Goal: Transaction & Acquisition: Purchase product/service

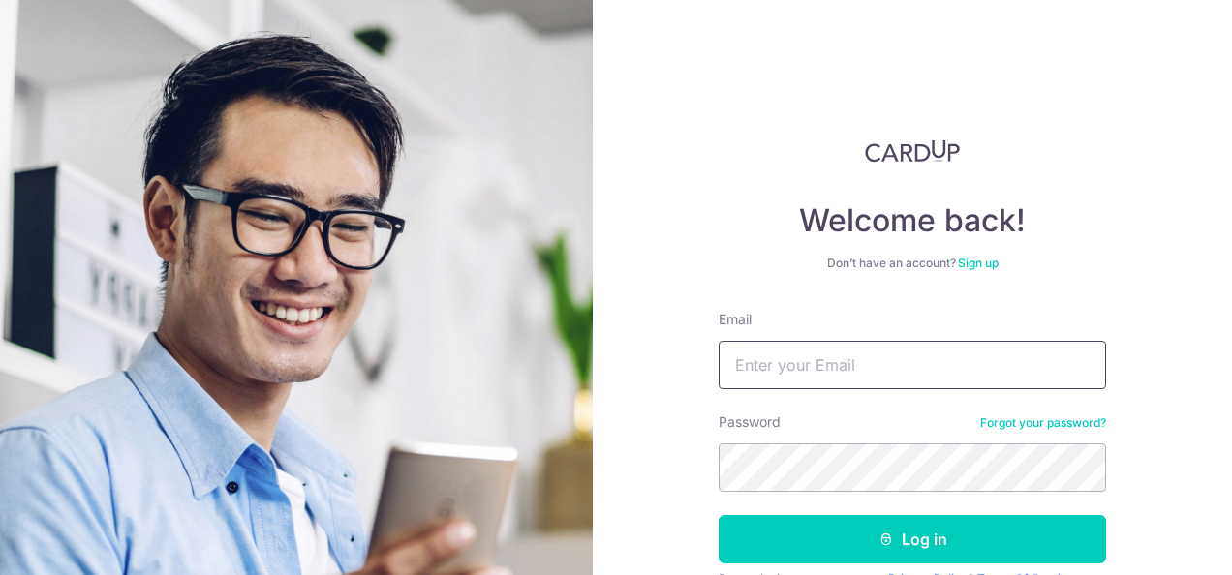
type input "[EMAIL_ADDRESS][DOMAIN_NAME]"
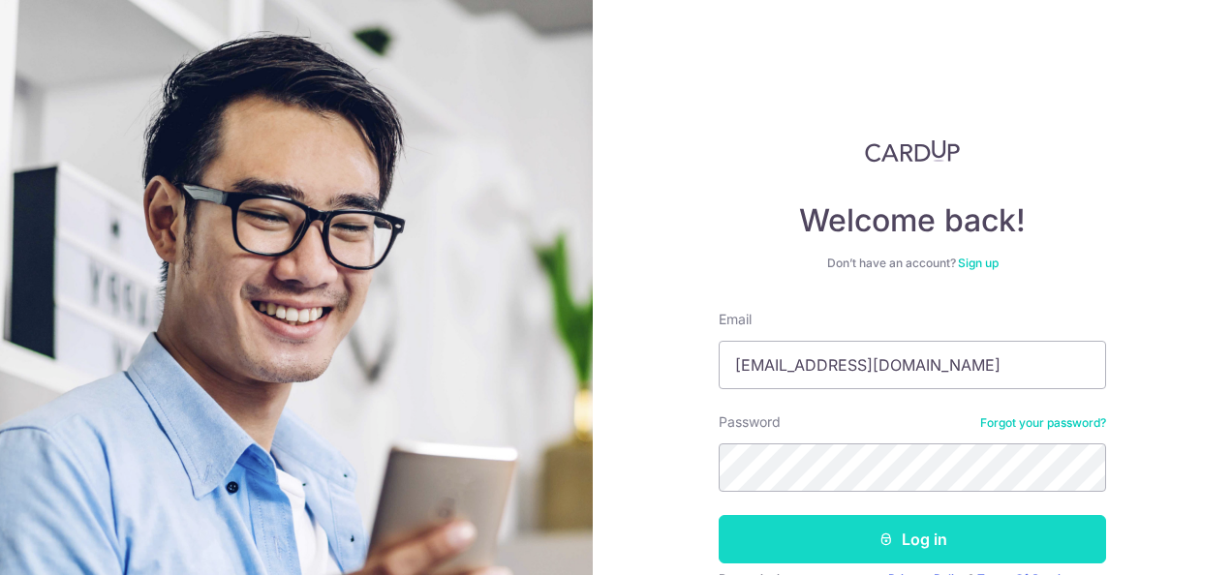
click at [925, 531] on button "Log in" at bounding box center [912, 539] width 387 height 48
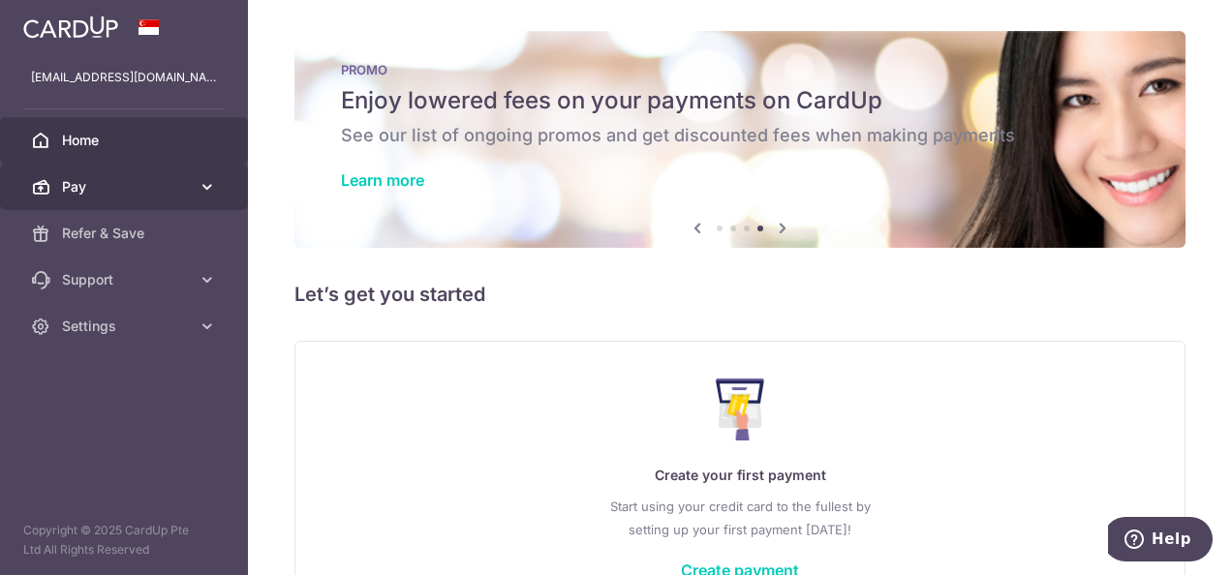
click at [146, 196] on link "Pay" at bounding box center [124, 187] width 248 height 46
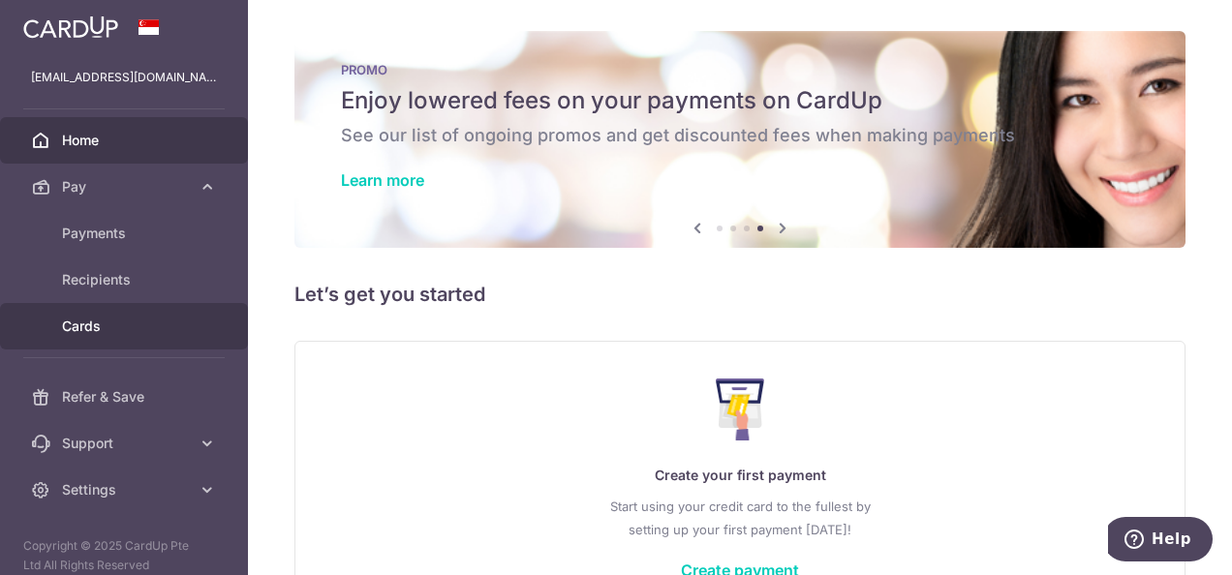
click at [98, 325] on span "Cards" at bounding box center [126, 326] width 128 height 19
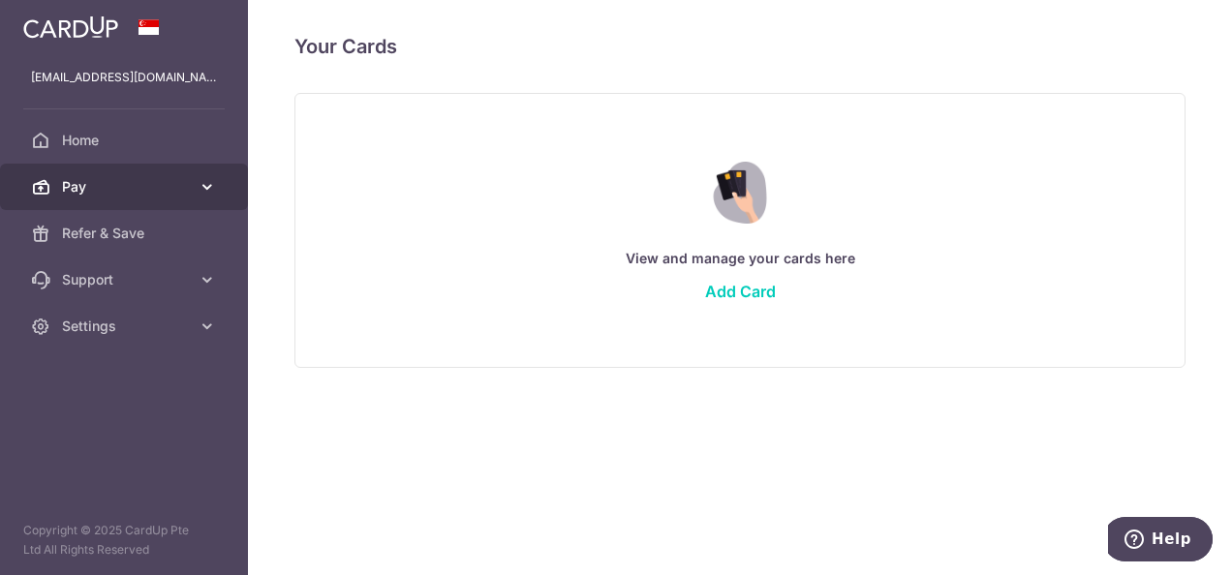
click at [198, 188] on icon at bounding box center [207, 186] width 19 height 19
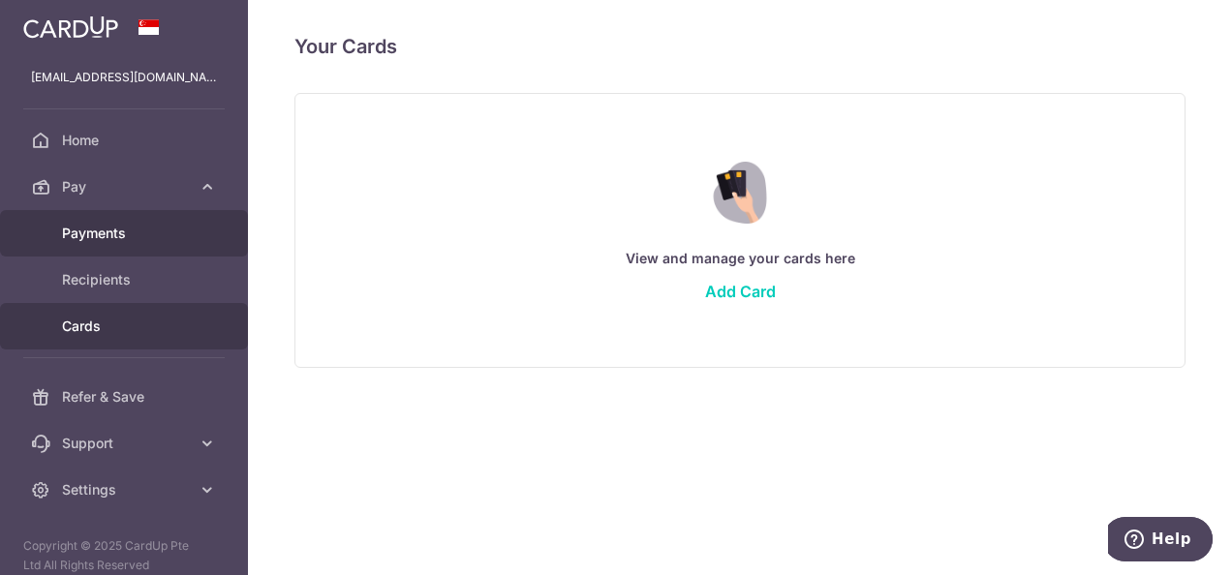
click at [108, 232] on span "Payments" at bounding box center [126, 233] width 128 height 19
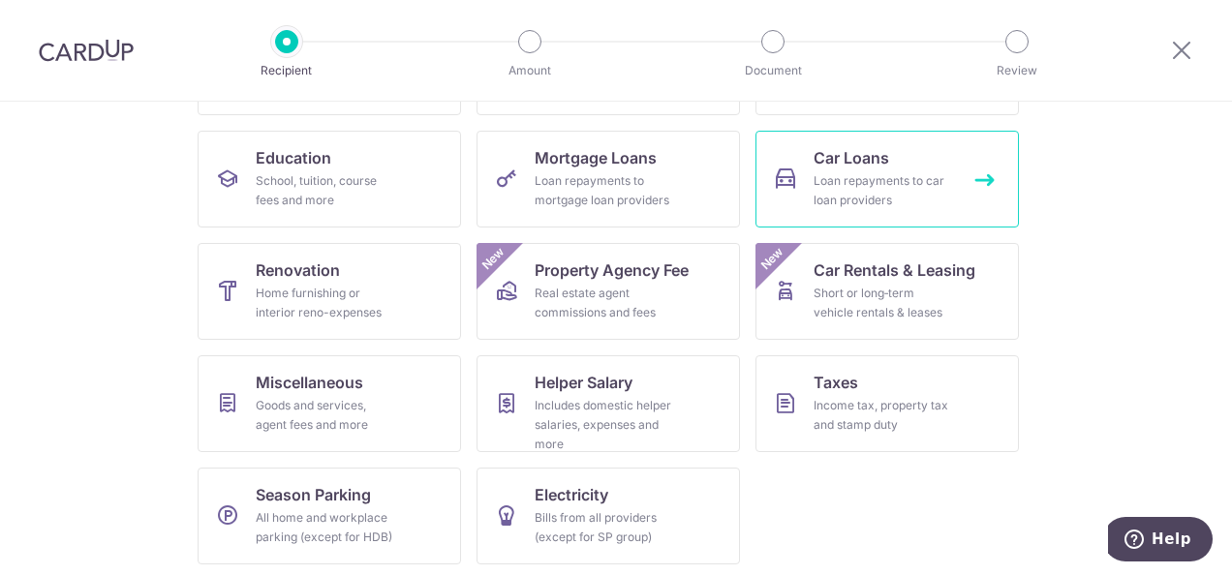
scroll to position [291, 0]
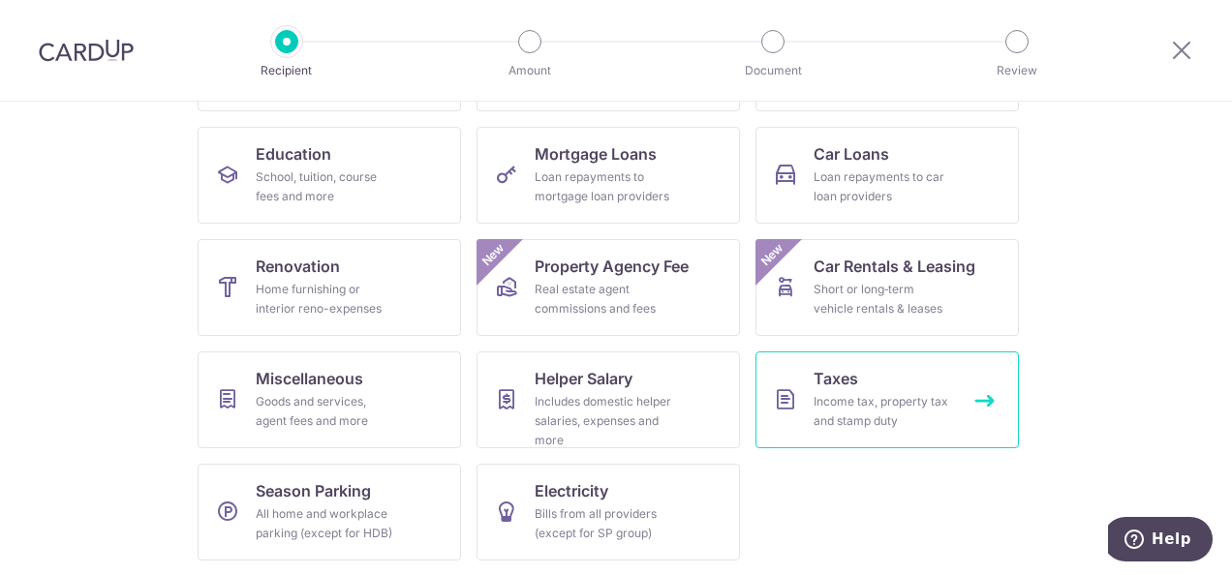
click at [907, 402] on div "Income tax, property tax and stamp duty" at bounding box center [883, 411] width 139 height 39
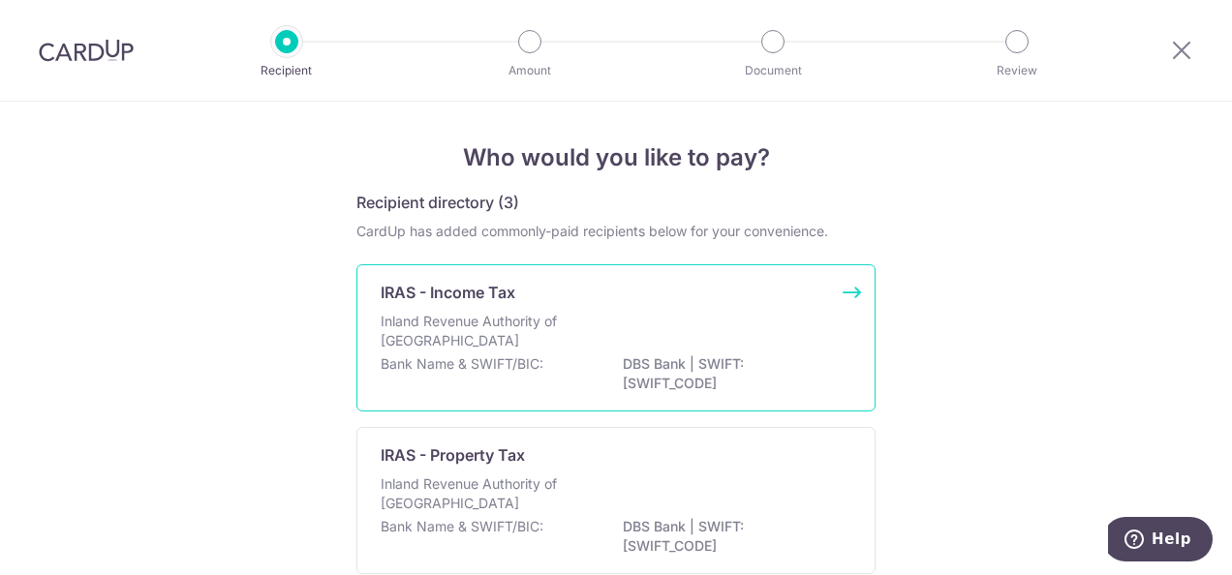
click at [665, 331] on div "Inland Revenue Authority of Singapore" at bounding box center [616, 333] width 471 height 43
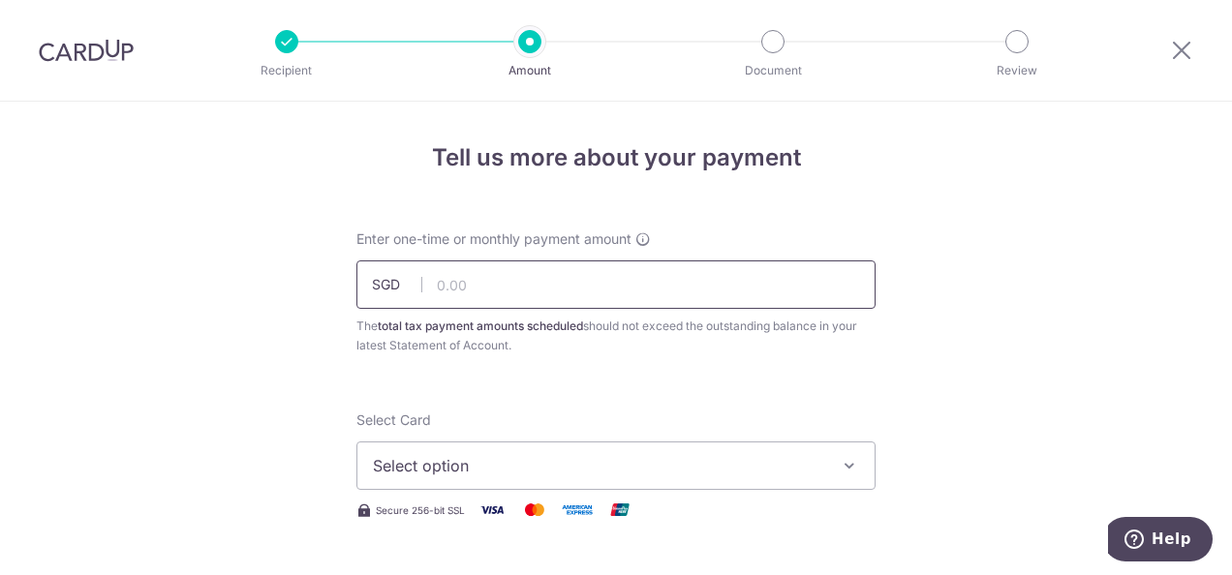
click at [434, 287] on input "text" at bounding box center [615, 285] width 519 height 48
type input "181.64"
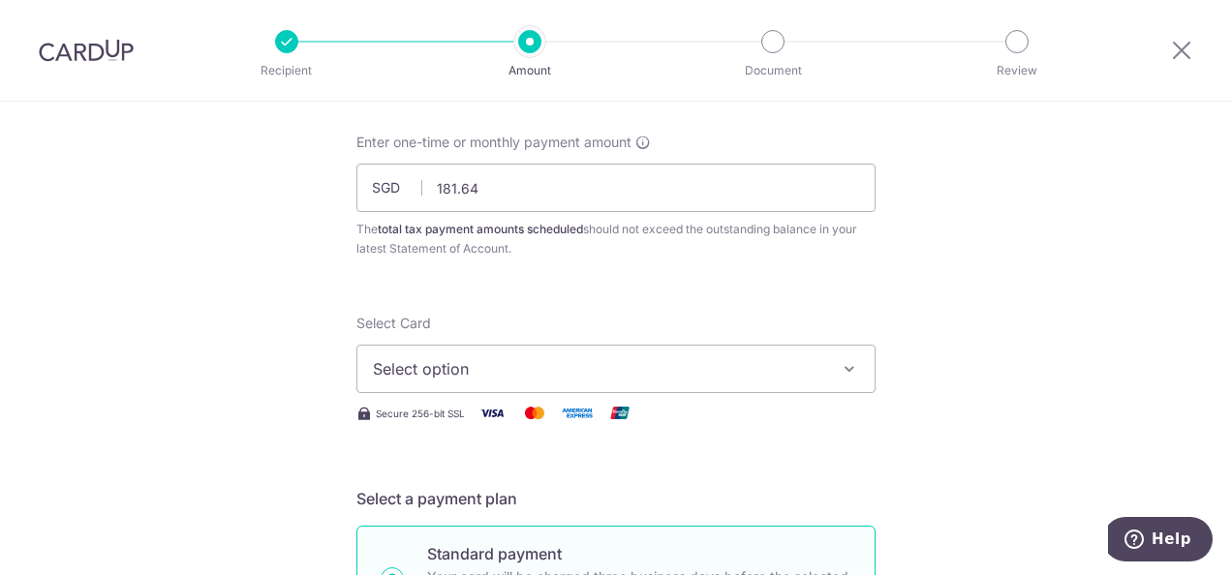
click at [850, 368] on icon "button" at bounding box center [849, 368] width 19 height 19
click at [486, 421] on span "Add credit card" at bounding box center [633, 423] width 451 height 19
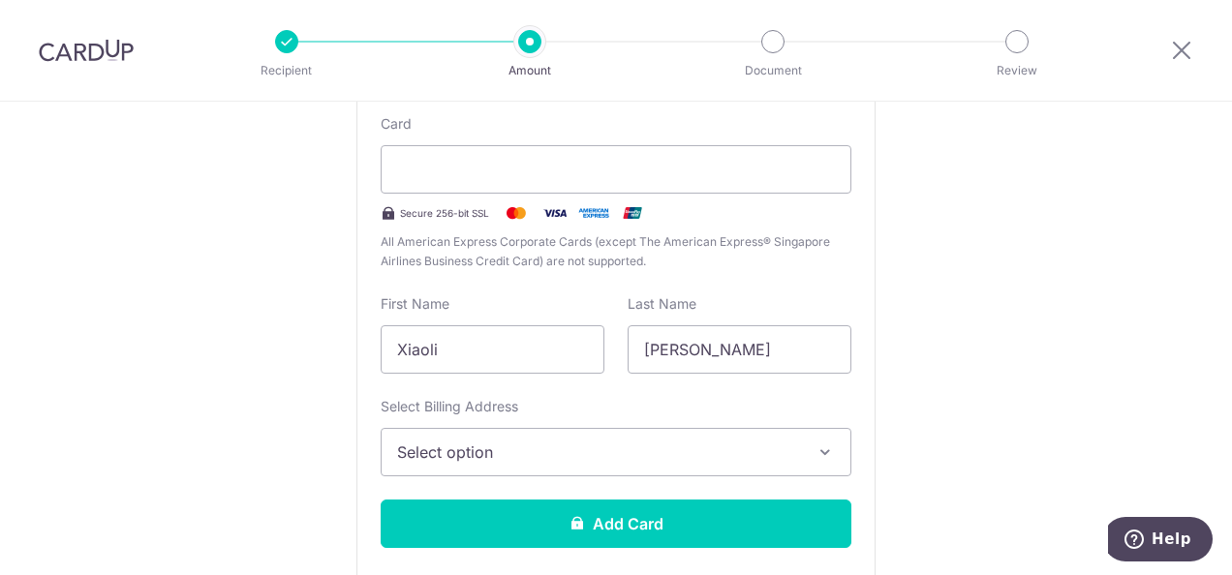
scroll to position [484, 0]
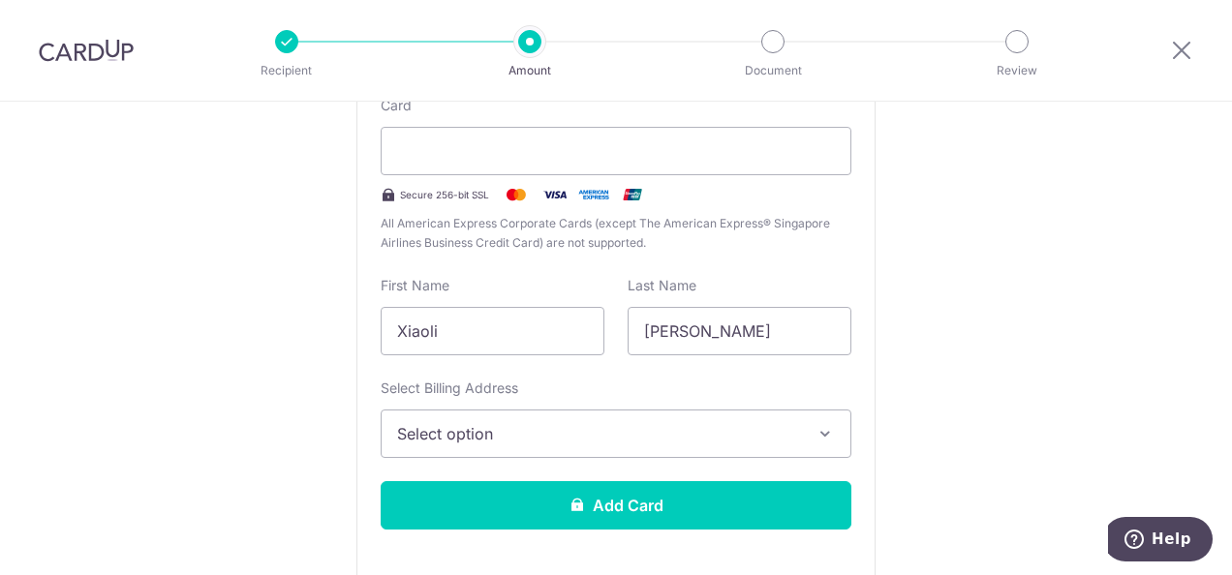
click at [524, 435] on span "Select option" at bounding box center [598, 433] width 403 height 23
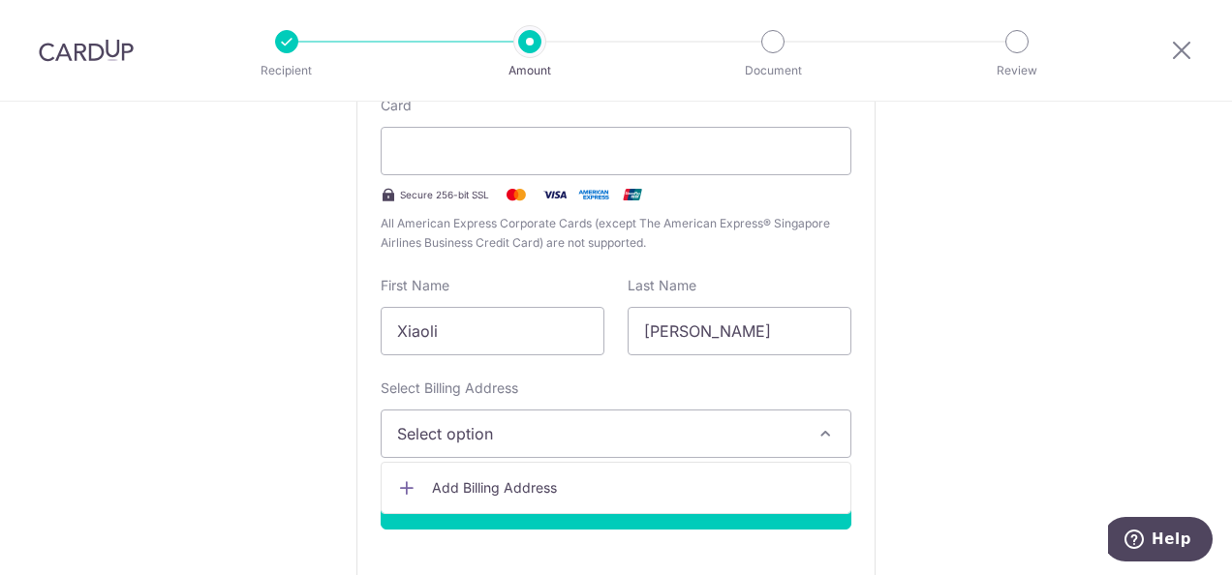
click at [488, 484] on span "Add Billing Address" at bounding box center [633, 488] width 403 height 19
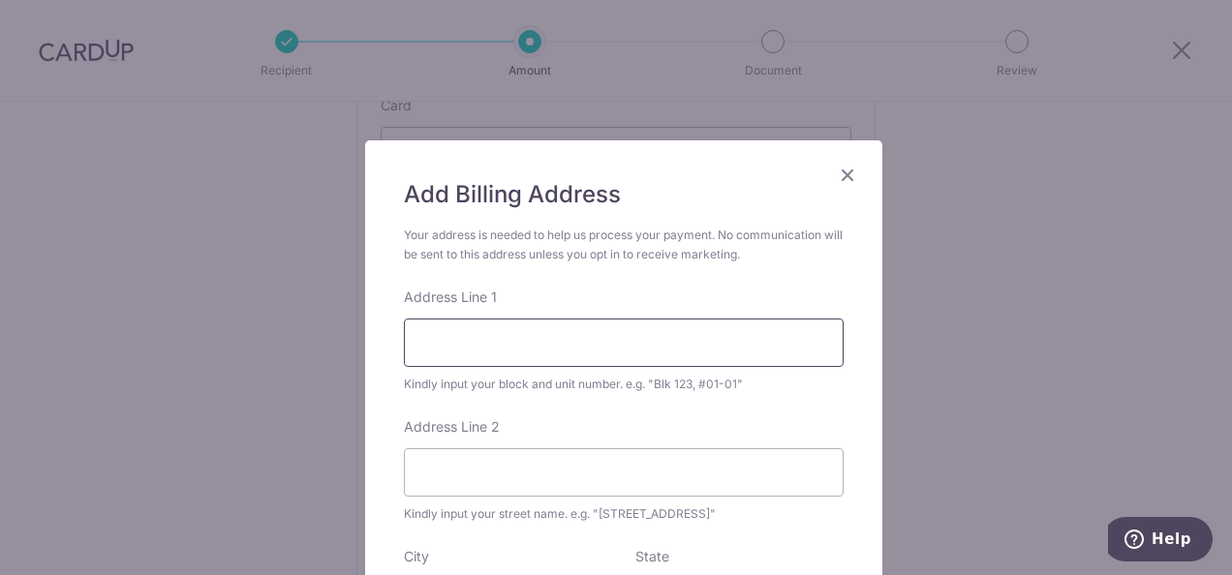
click at [529, 345] on input "Address Line 1" at bounding box center [624, 343] width 440 height 48
type input "31 LORONG 105 CHANGI"
type input "05-05"
type input "426536"
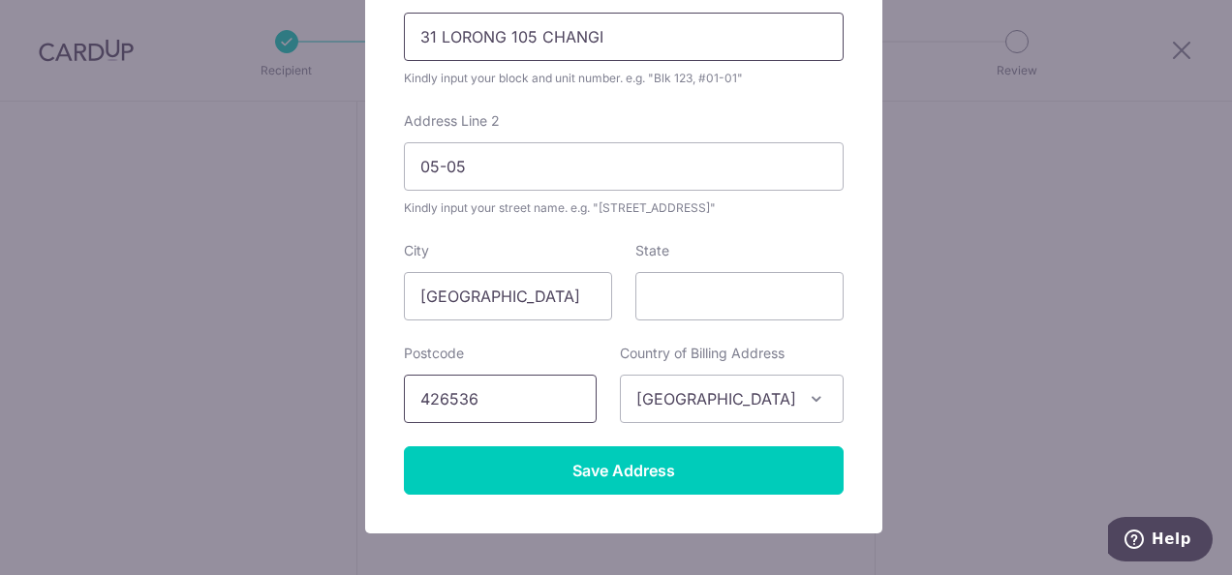
scroll to position [403, 0]
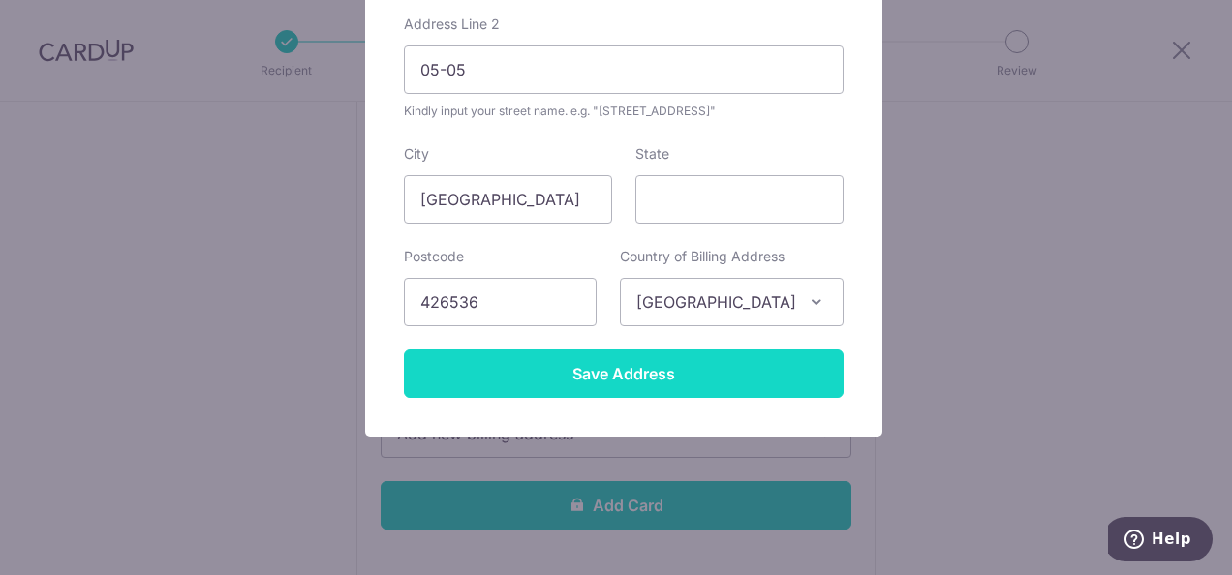
click at [577, 372] on input "Save Address" at bounding box center [624, 374] width 440 height 48
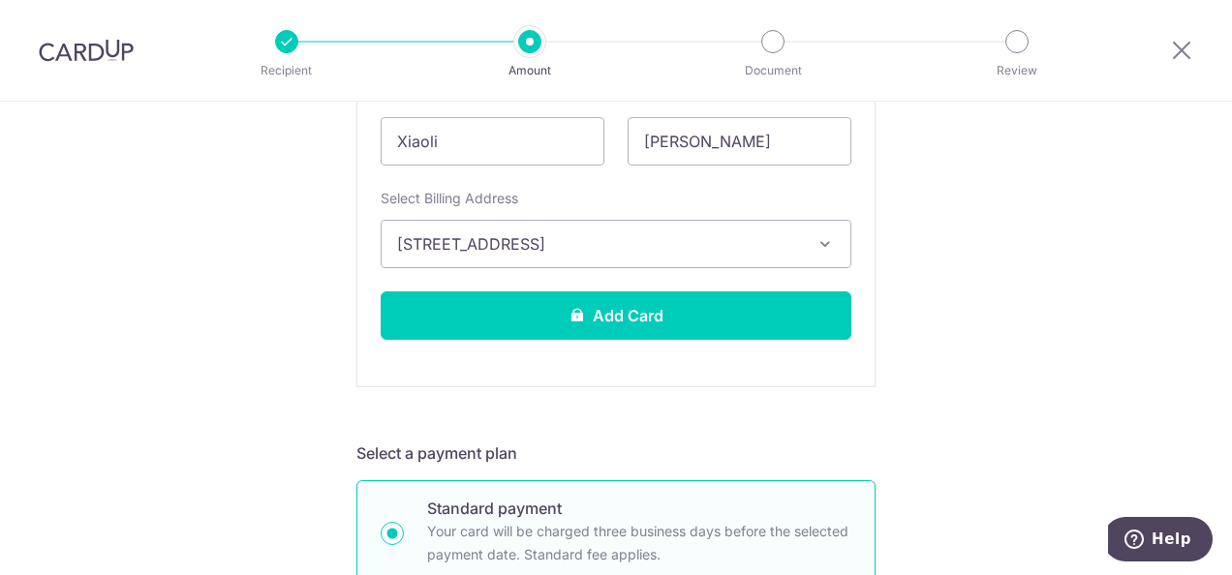
scroll to position [775, 0]
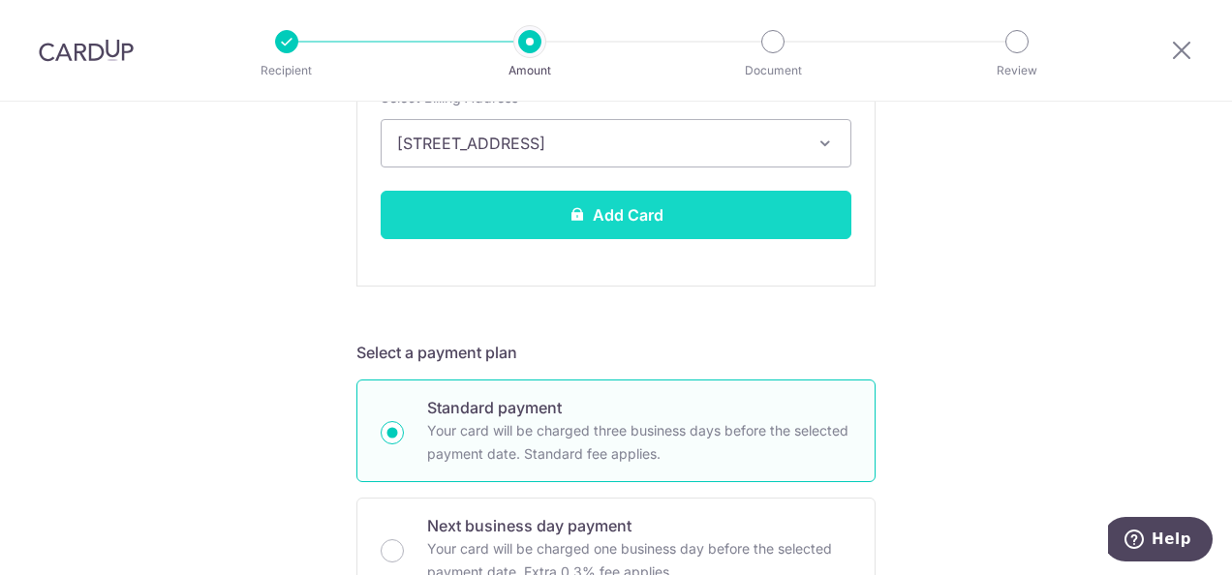
click at [642, 210] on button "Add Card" at bounding box center [616, 215] width 471 height 48
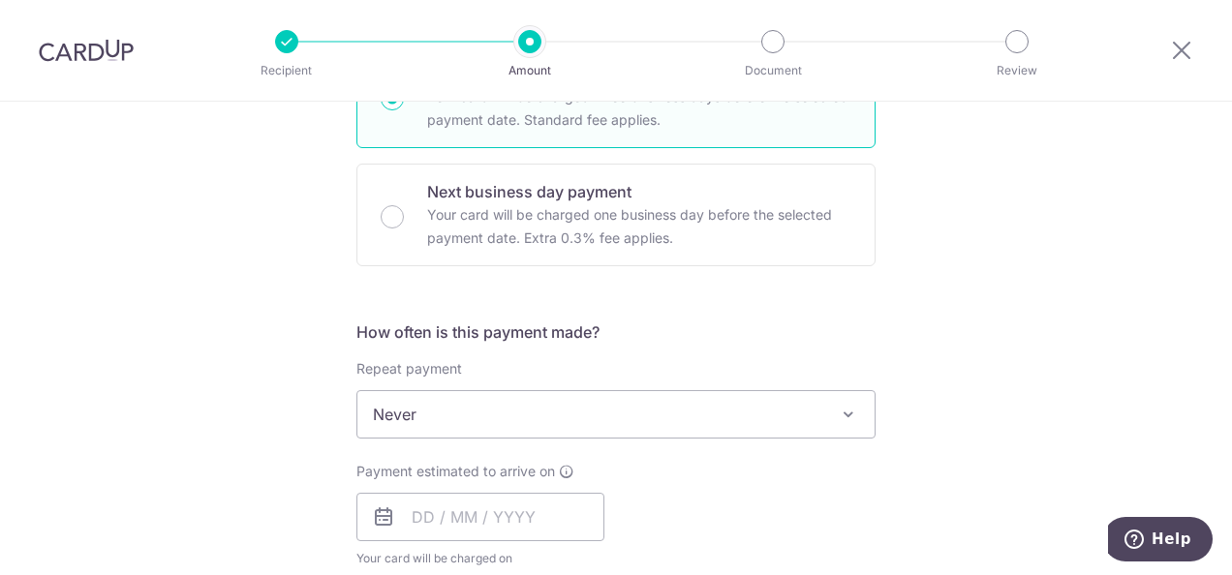
scroll to position [581, 0]
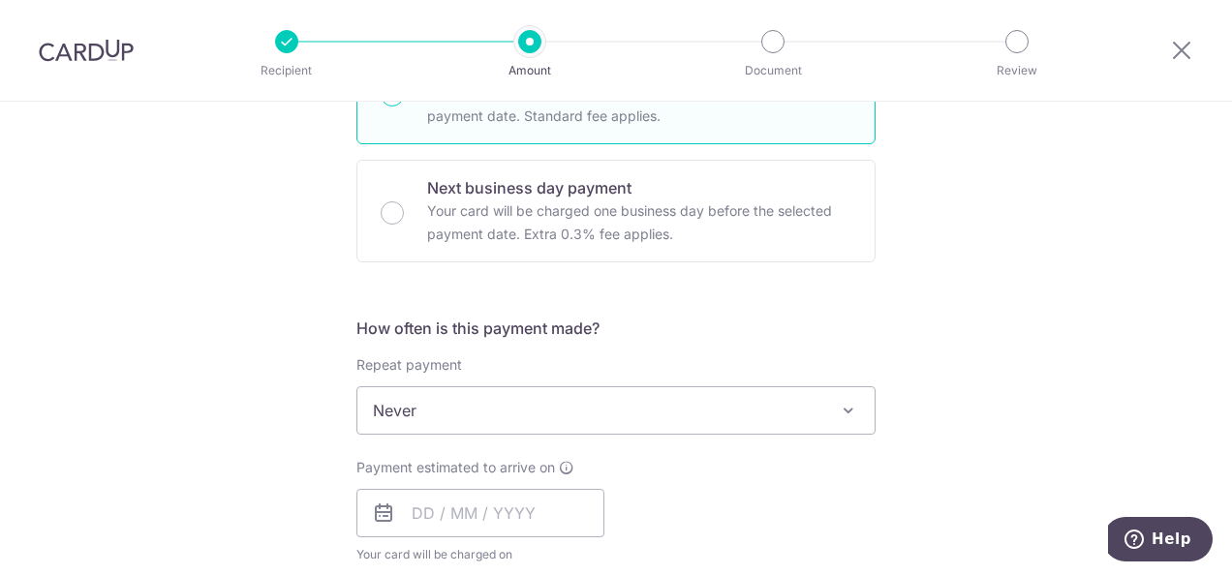
click at [788, 409] on span "Never" at bounding box center [615, 410] width 517 height 46
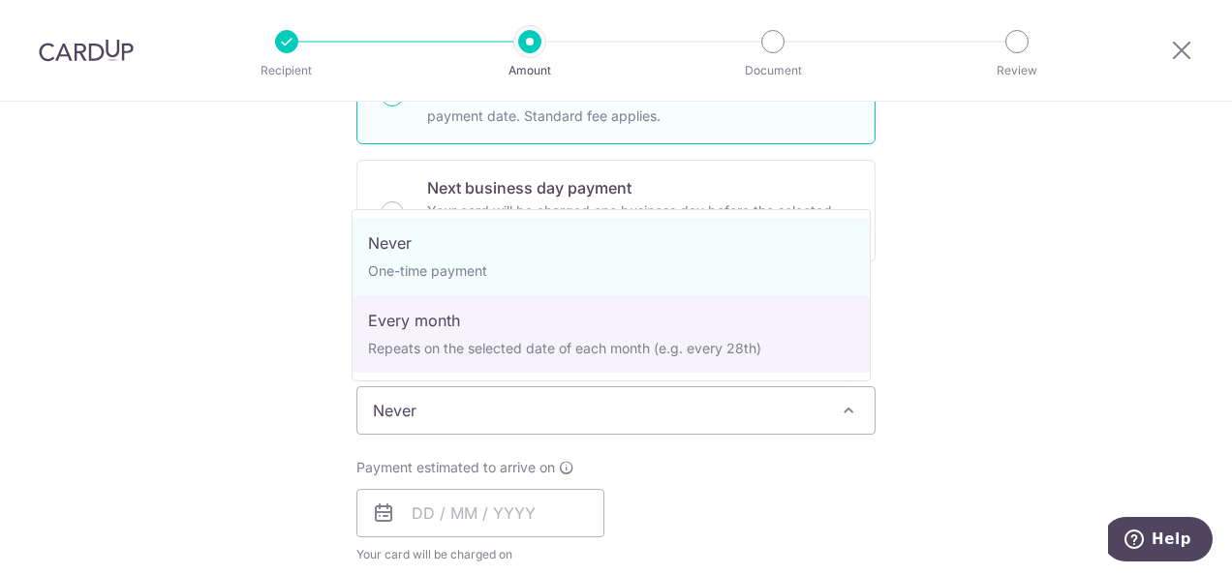
select select "3"
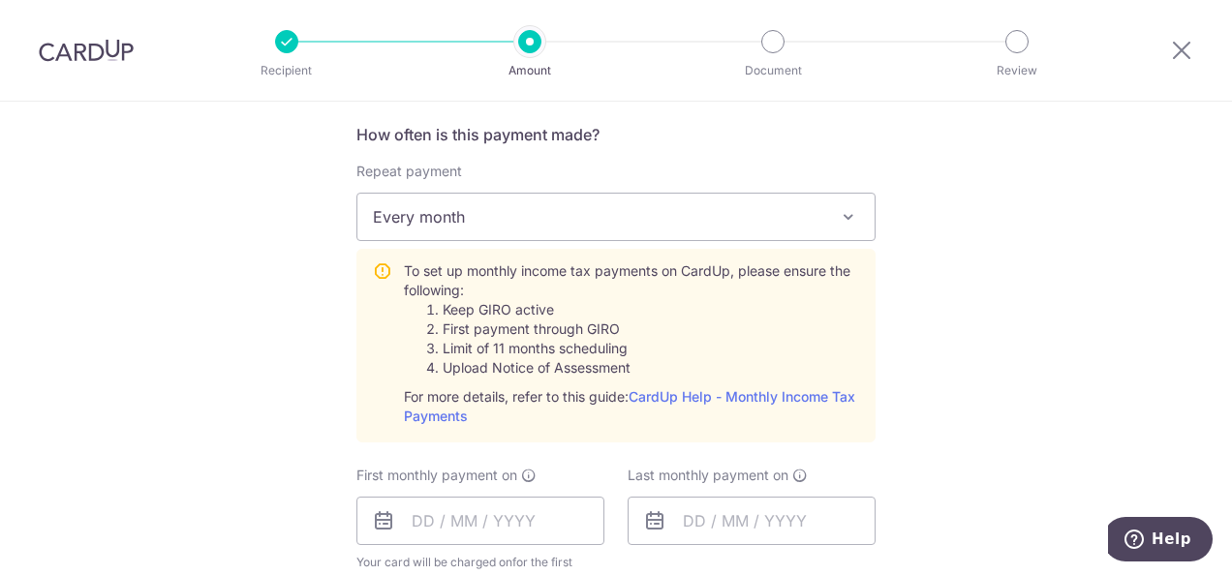
scroll to position [872, 0]
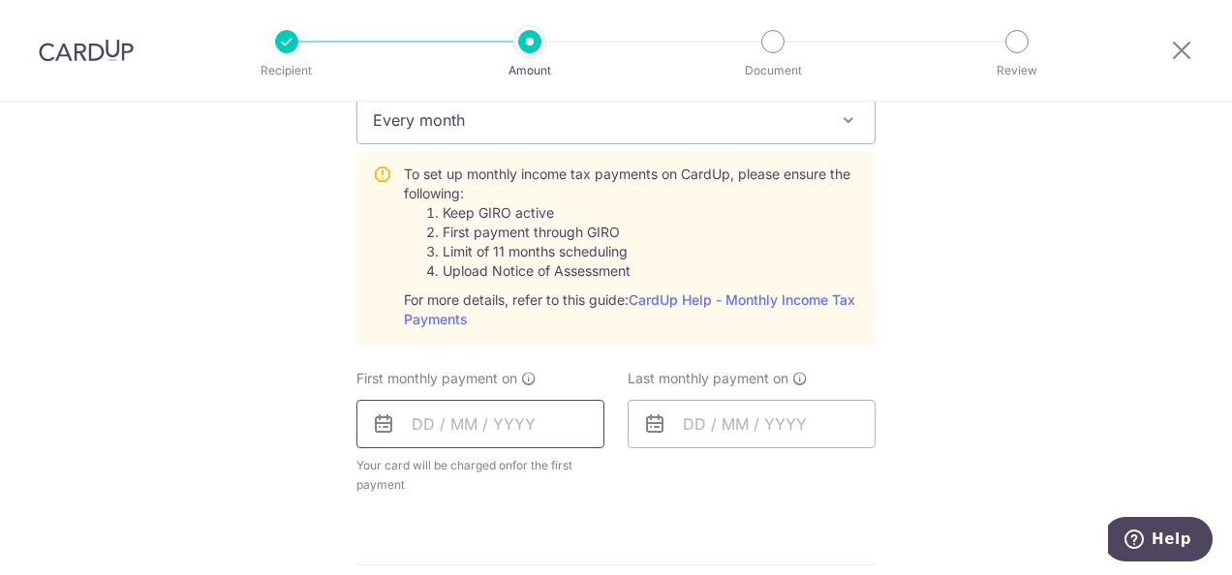
click at [411, 419] on input "text" at bounding box center [480, 424] width 248 height 48
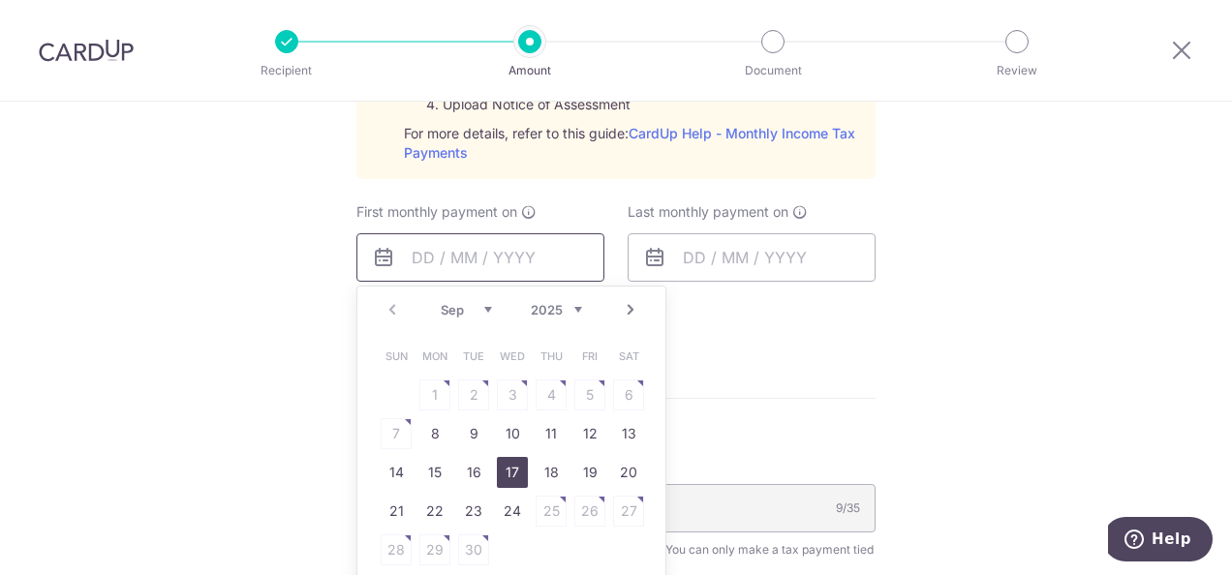
scroll to position [1066, 0]
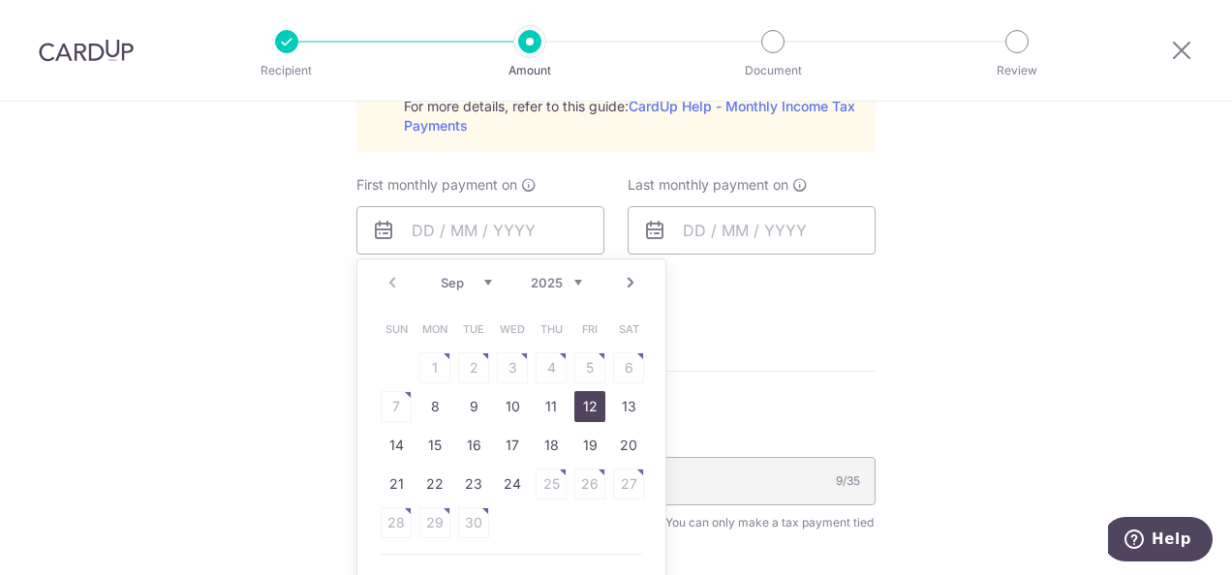
click at [583, 402] on link "12" at bounding box center [589, 406] width 31 height 31
type input "12/09/2025"
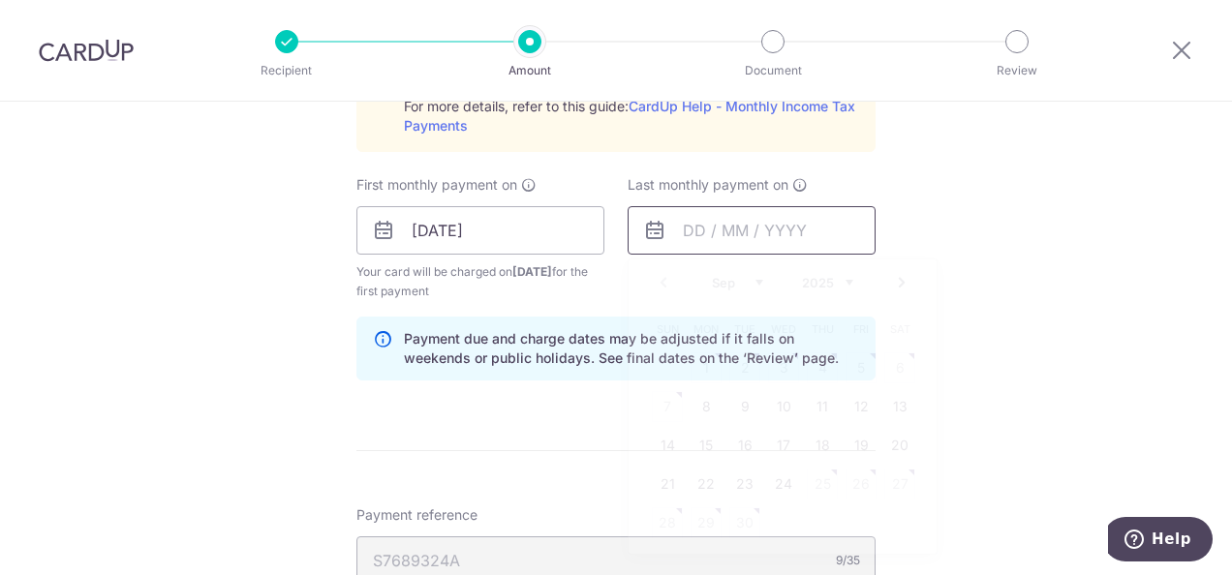
click at [680, 223] on input "text" at bounding box center [752, 230] width 248 height 48
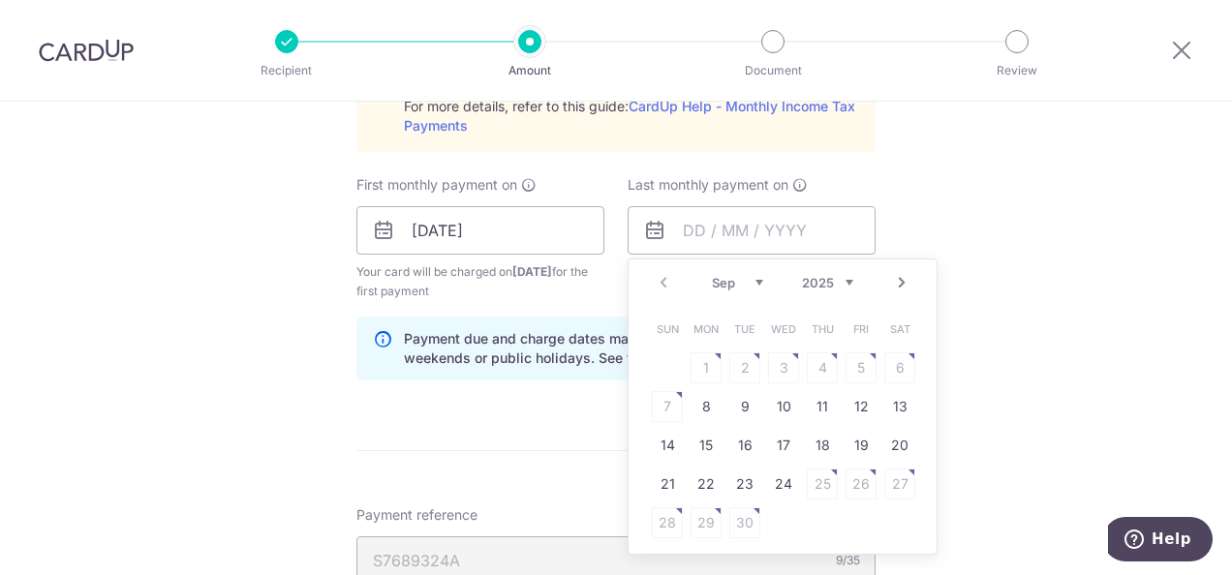
click at [897, 281] on link "Next" at bounding box center [901, 282] width 23 height 23
click at [845, 278] on select "2025 2026" at bounding box center [827, 282] width 51 height 15
click at [757, 278] on select "Jan Feb Mar Apr May Jun Jul Aug Sep Oct" at bounding box center [737, 282] width 51 height 15
click at [819, 404] on link "12" at bounding box center [822, 406] width 31 height 31
type input "12/03/2026"
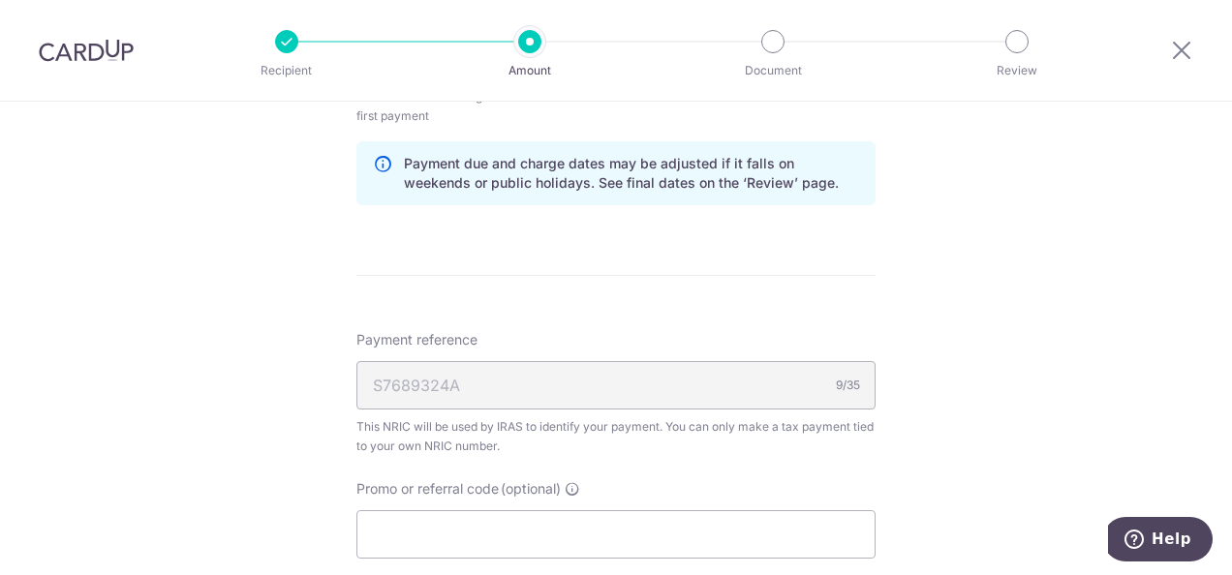
scroll to position [1259, 0]
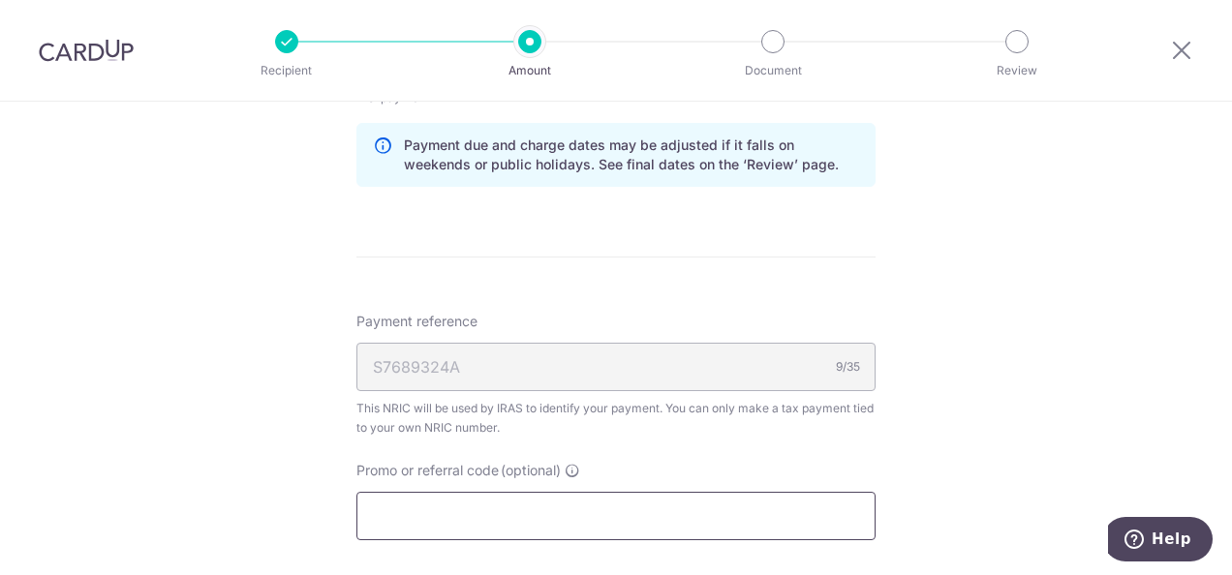
click at [399, 519] on input "Promo or referral code (optional)" at bounding box center [615, 516] width 519 height 48
click at [434, 511] on input "Promo or referral code (optional)" at bounding box center [615, 516] width 519 height 48
paste input "VTAX25R"
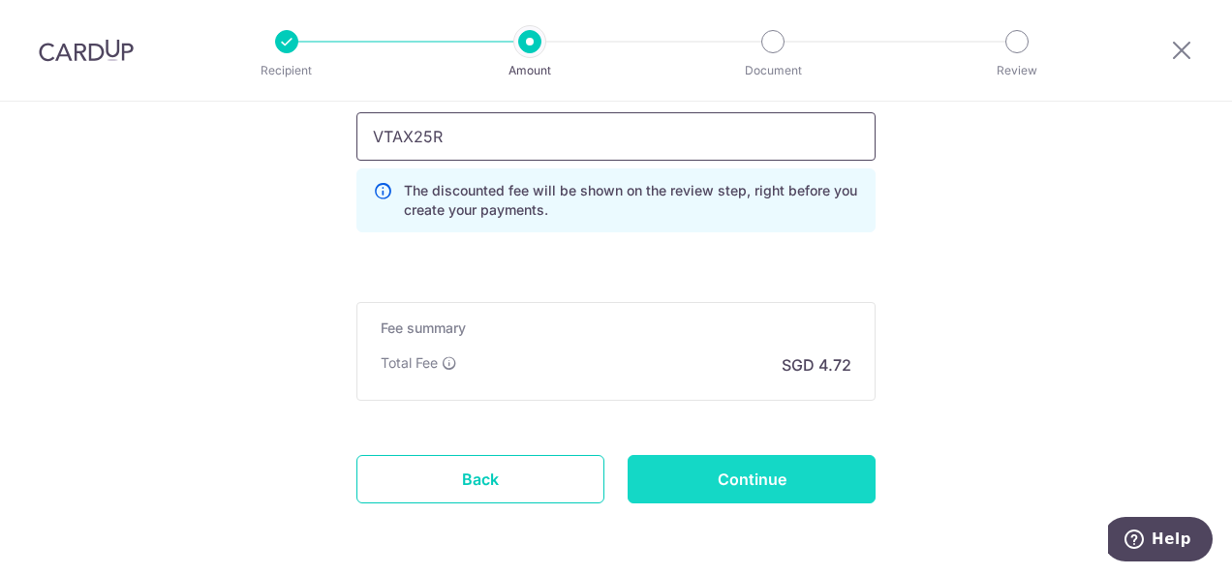
scroll to position [1647, 0]
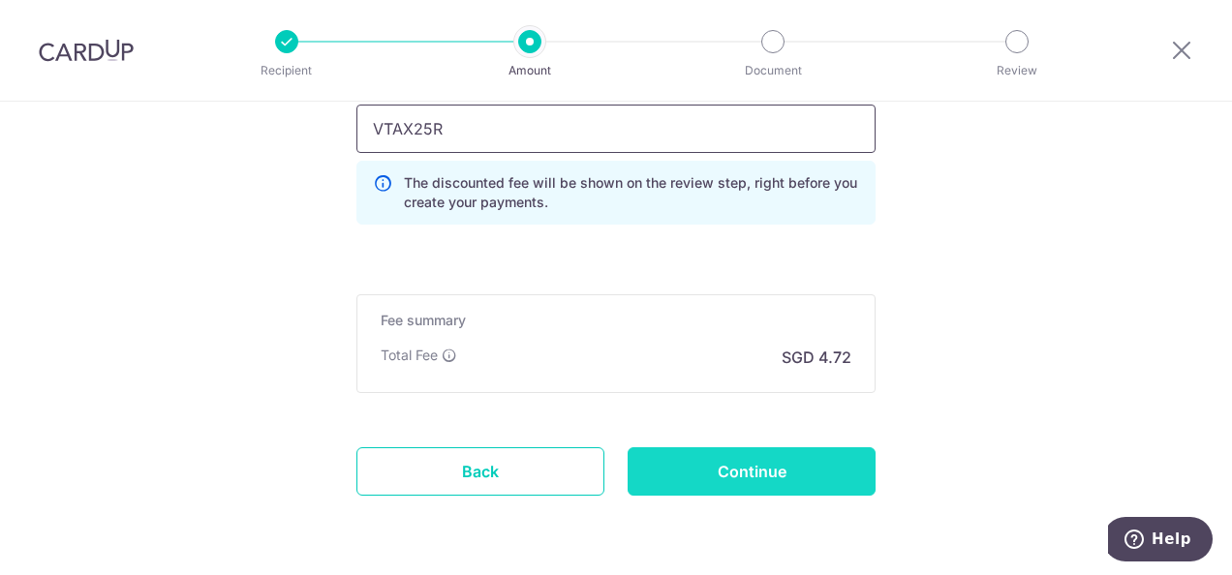
type input "VTAX25R"
click at [707, 466] on input "Continue" at bounding box center [752, 472] width 248 height 48
type input "Create Schedule"
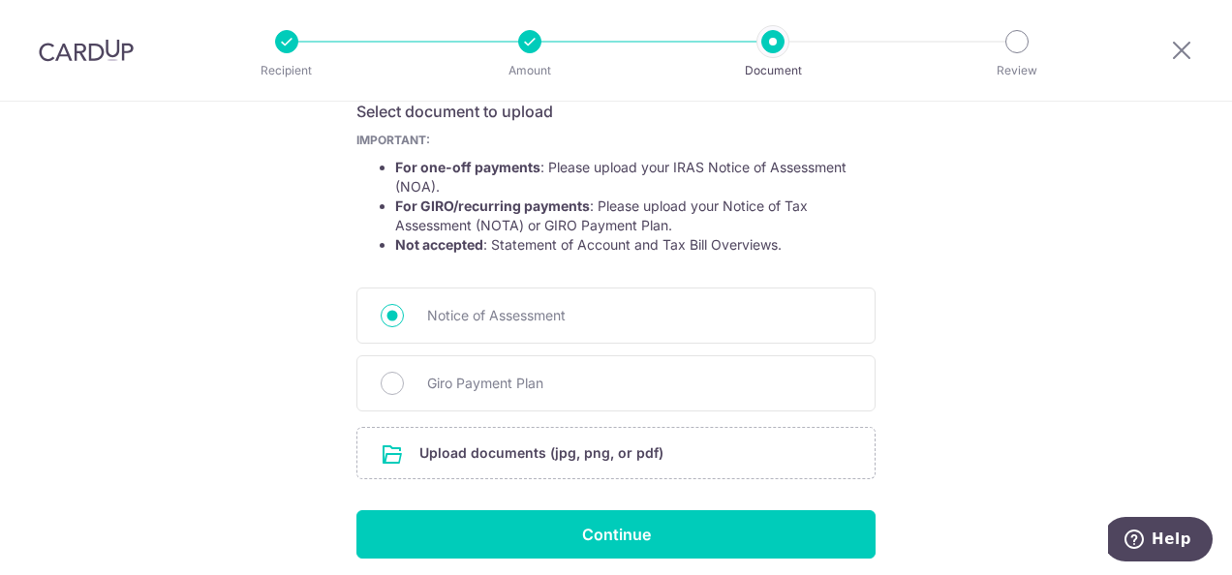
scroll to position [387, 0]
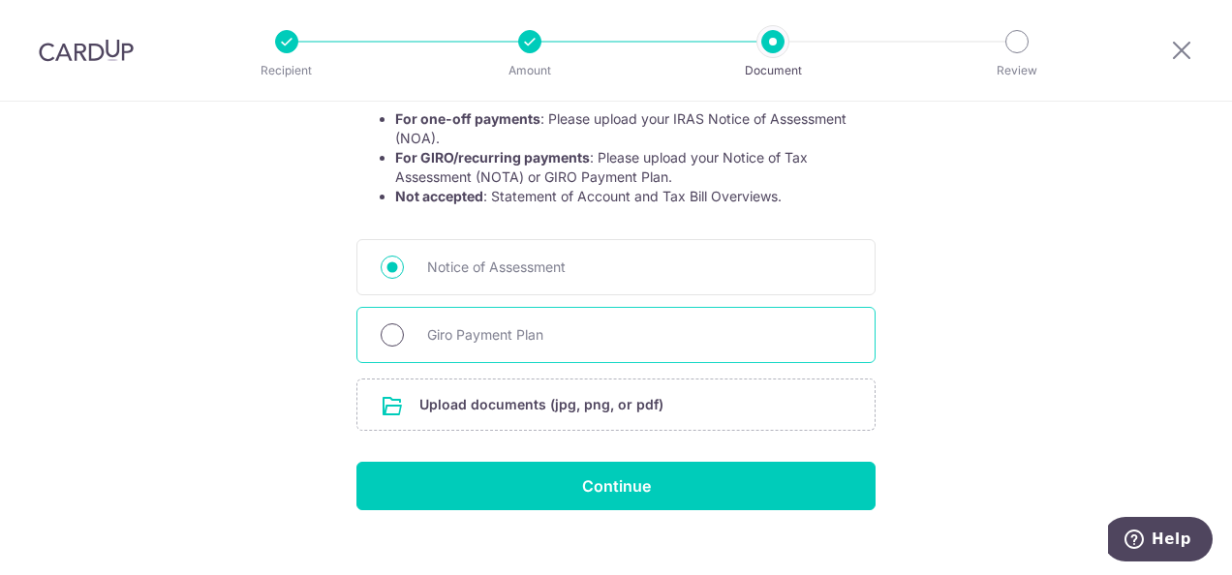
click at [391, 335] on input "Giro Payment Plan" at bounding box center [392, 335] width 23 height 23
radio input "true"
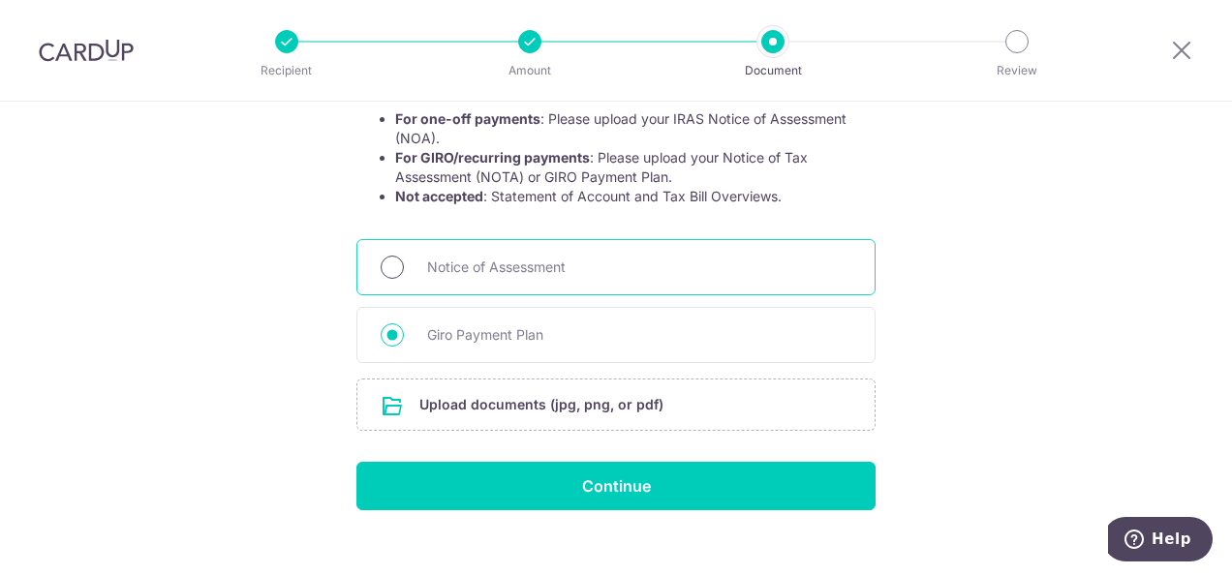
click at [389, 260] on input "Notice of Assessment" at bounding box center [392, 267] width 23 height 23
radio input "true"
click at [561, 409] on input "file" at bounding box center [615, 405] width 517 height 50
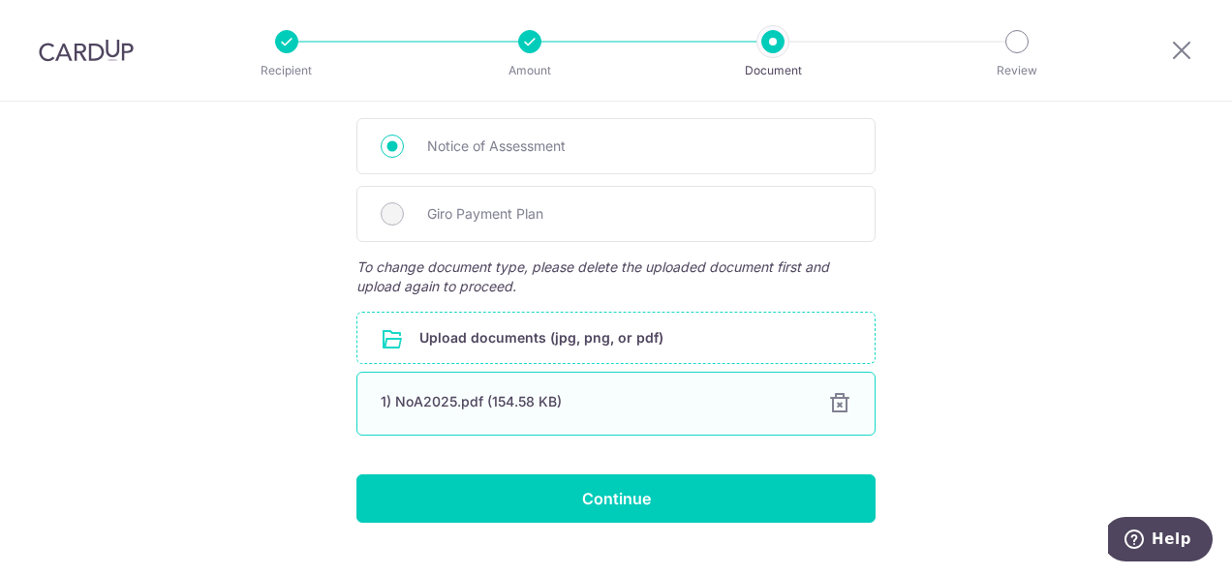
scroll to position [544, 0]
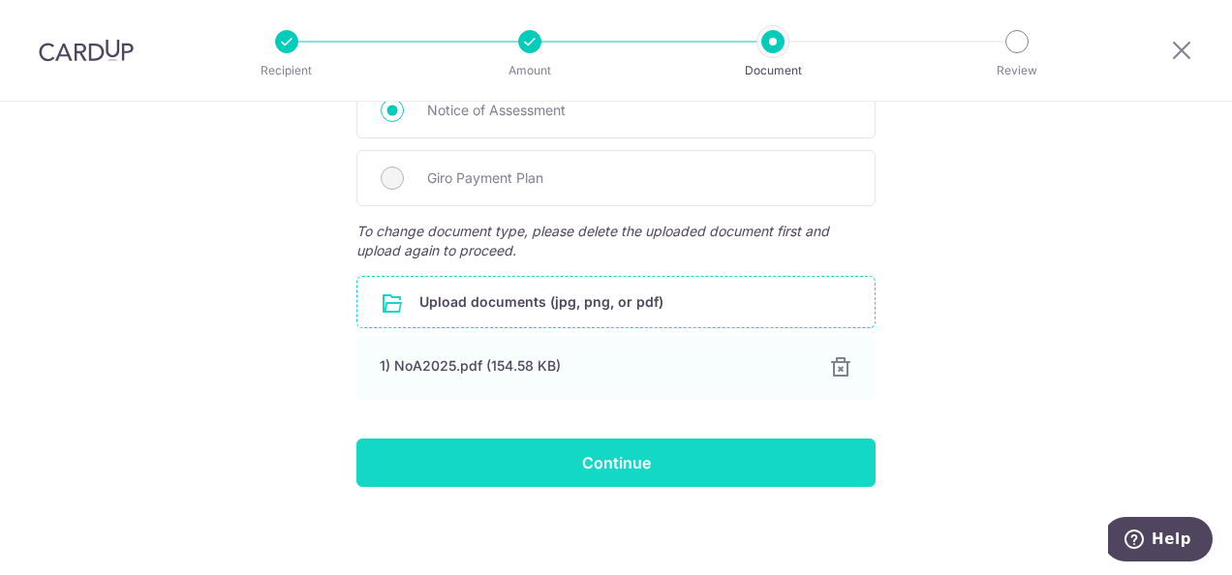
click at [629, 455] on input "Continue" at bounding box center [615, 463] width 519 height 48
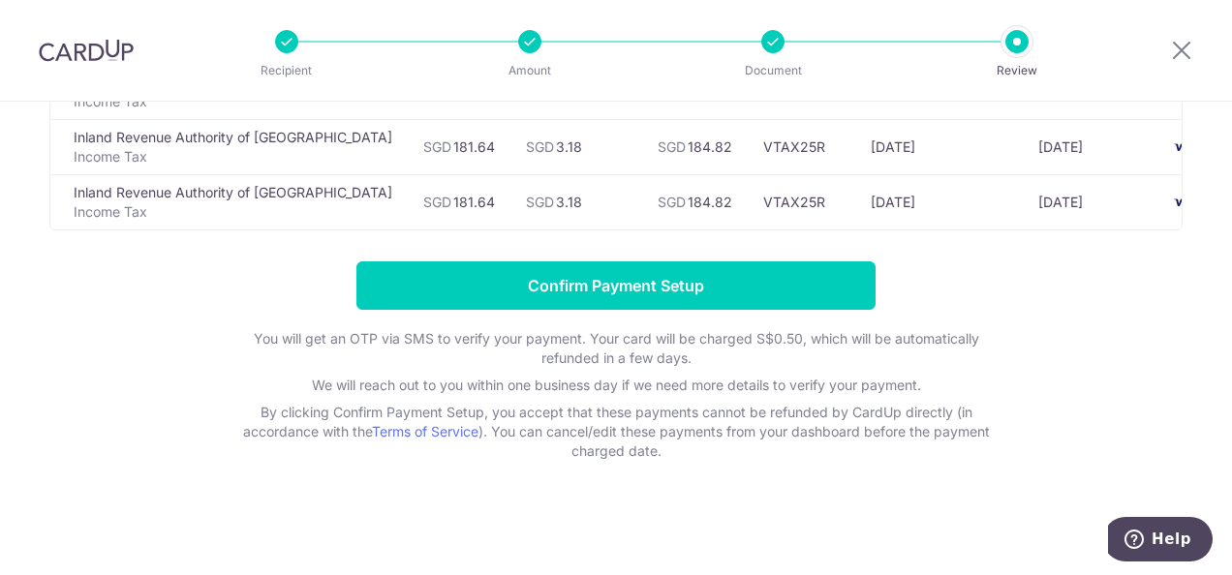
scroll to position [269, 0]
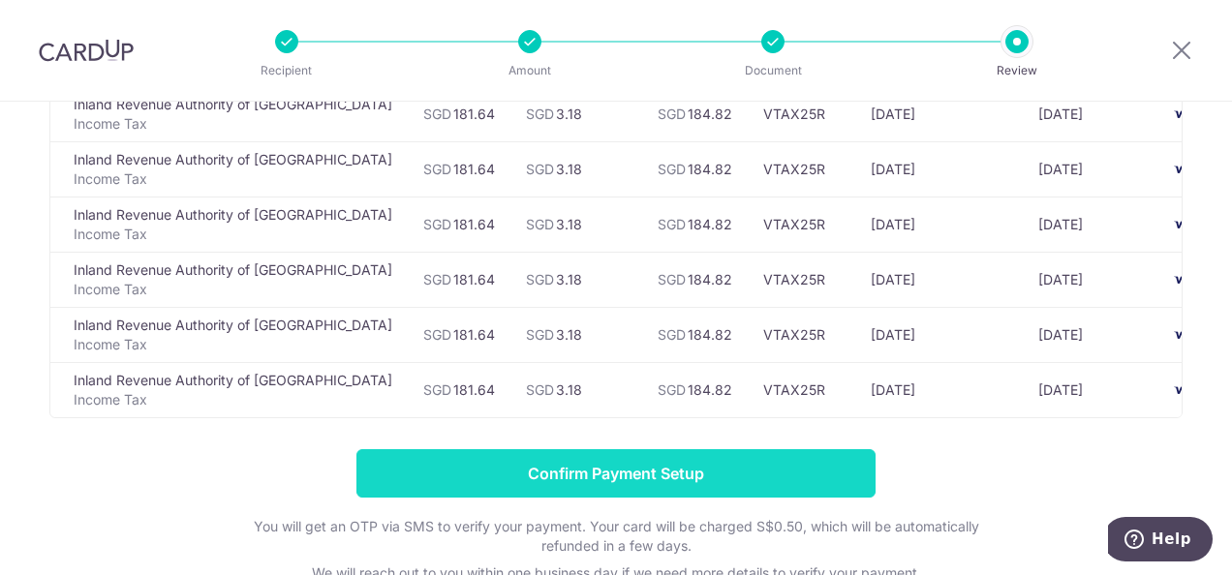
click at [640, 480] on input "Confirm Payment Setup" at bounding box center [615, 473] width 519 height 48
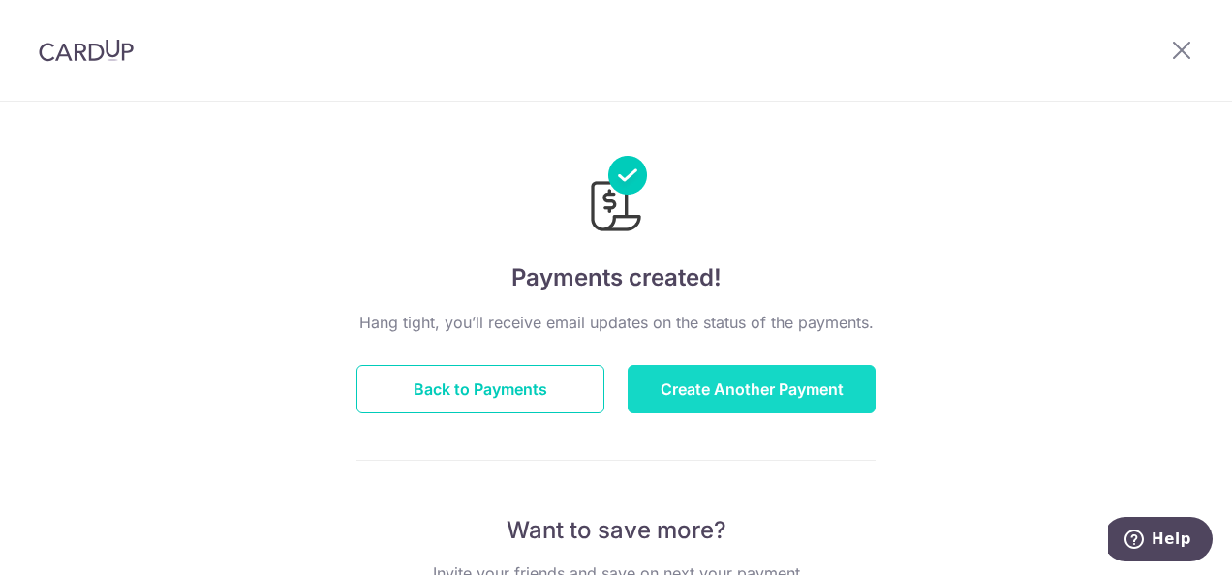
click at [711, 386] on button "Create Another Payment" at bounding box center [752, 389] width 248 height 48
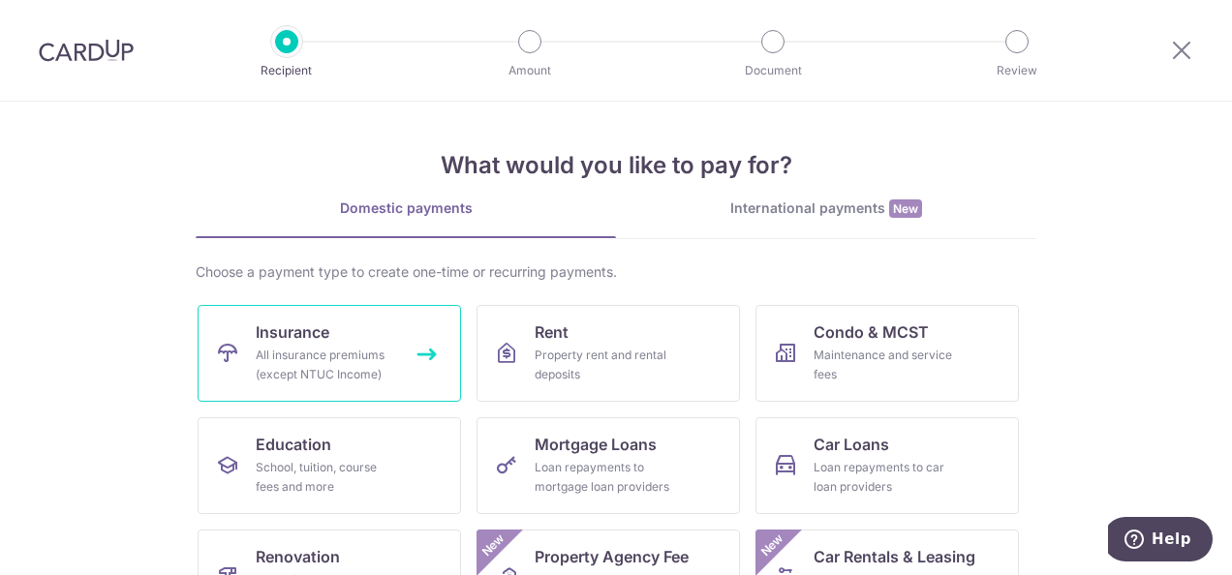
click at [384, 359] on div "All insurance premiums (except NTUC Income)" at bounding box center [325, 365] width 139 height 39
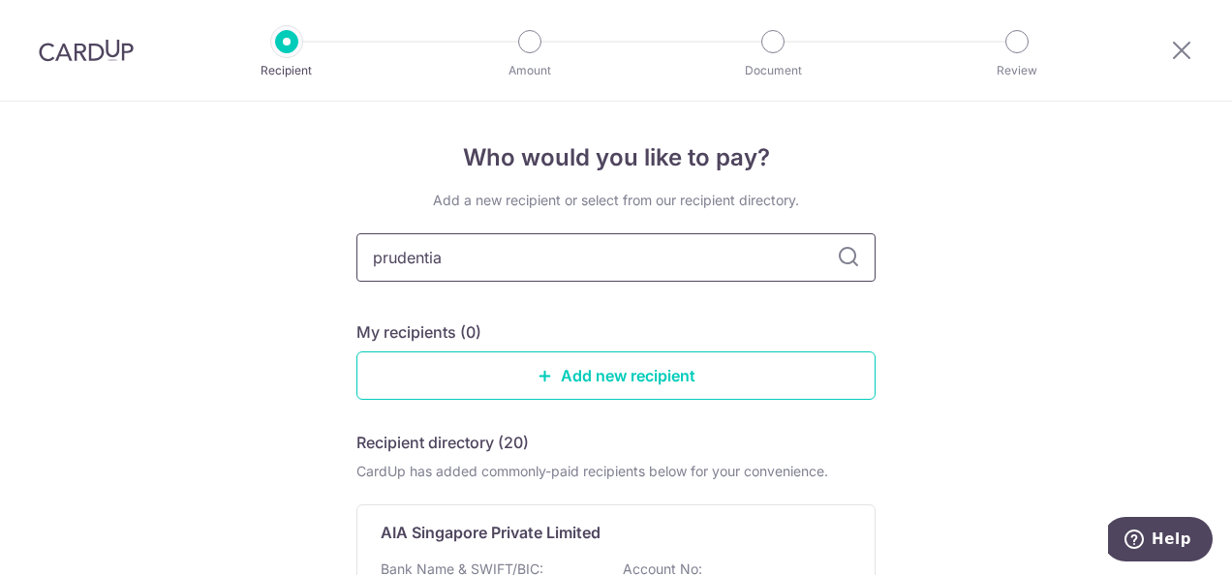
type input "prudential"
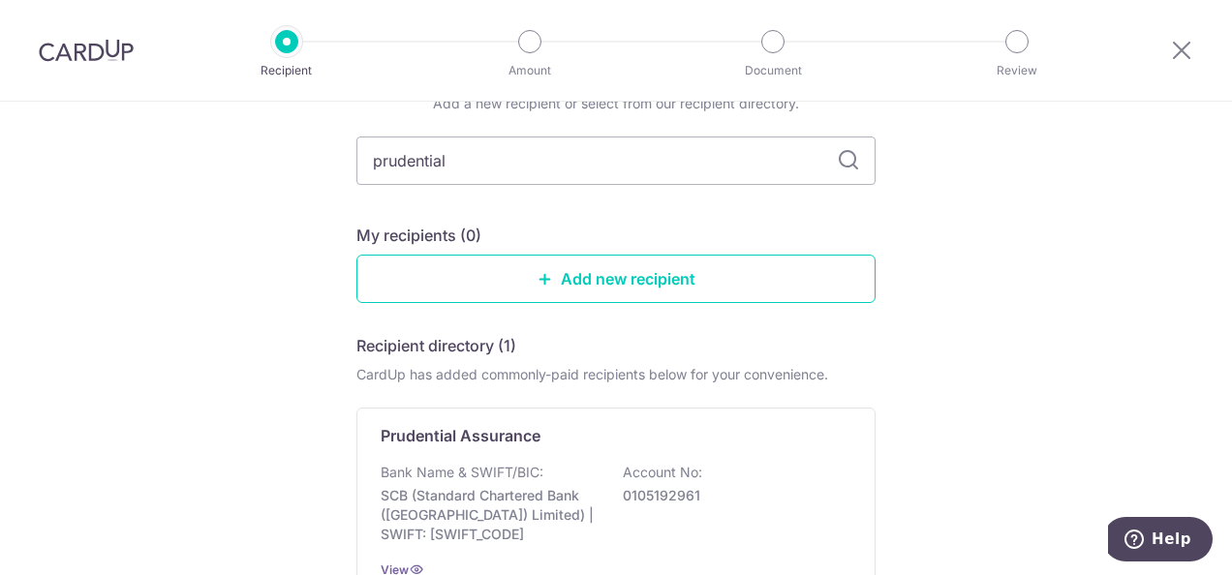
scroll to position [194, 0]
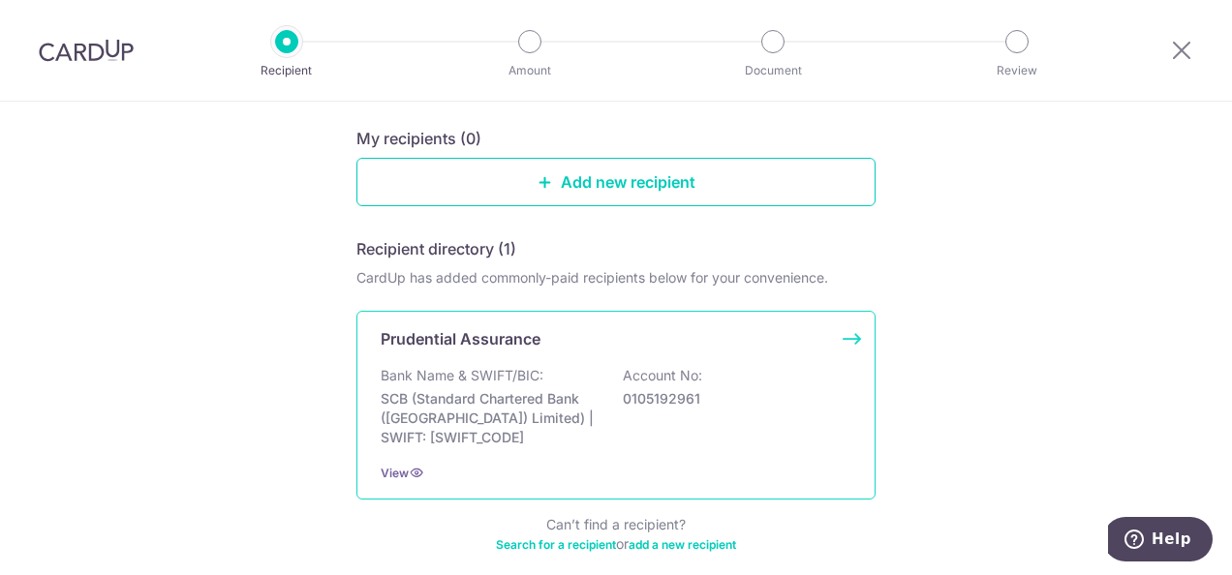
click at [814, 403] on p "0105192961" at bounding box center [731, 398] width 217 height 19
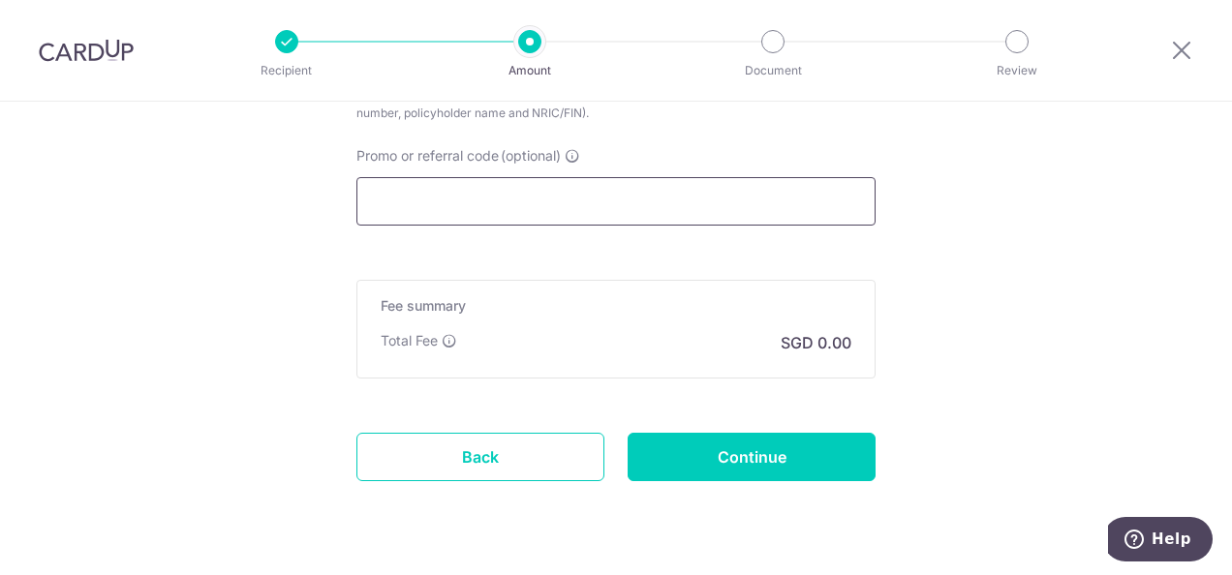
scroll to position [1275, 0]
